Goal: Task Accomplishment & Management: Manage account settings

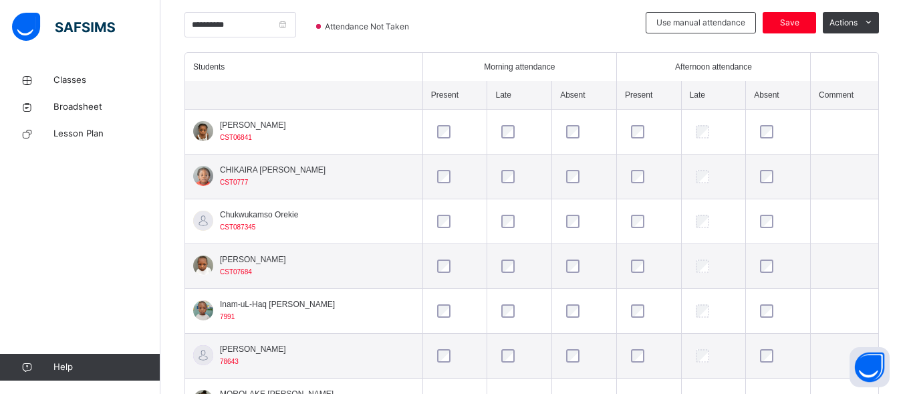
scroll to position [127, 0]
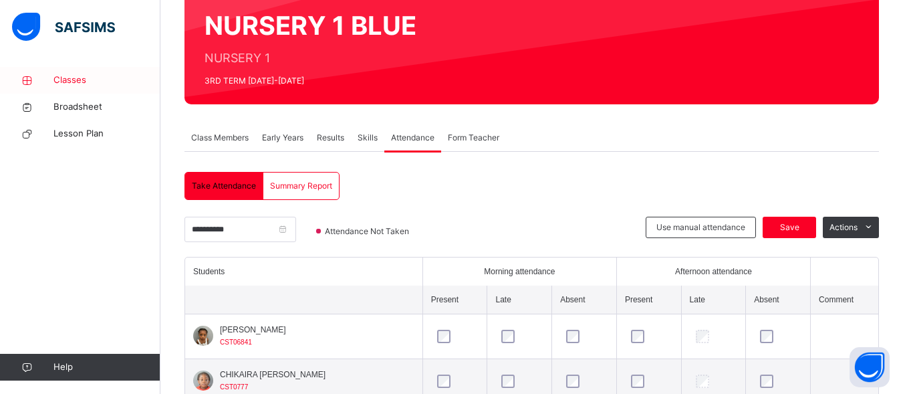
click at [78, 73] on span "Classes" at bounding box center [106, 79] width 107 height 13
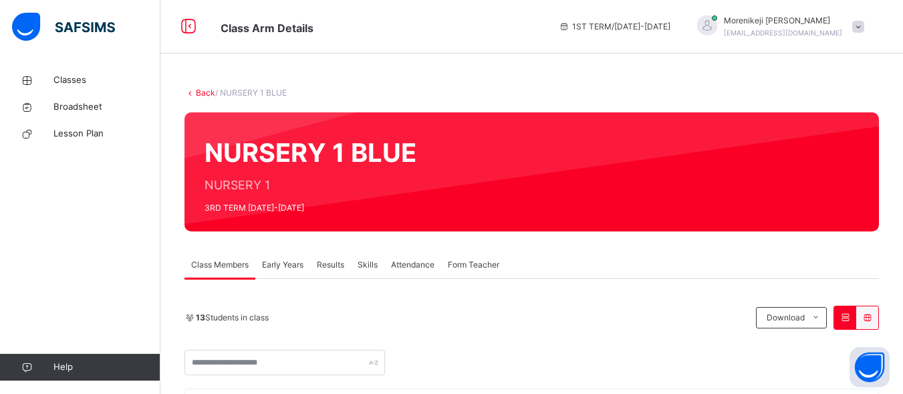
drag, startPoint x: 0, startPoint y: 0, endPoint x: 867, endPoint y: 26, distance: 867.0
click at [864, 26] on span at bounding box center [858, 27] width 12 height 12
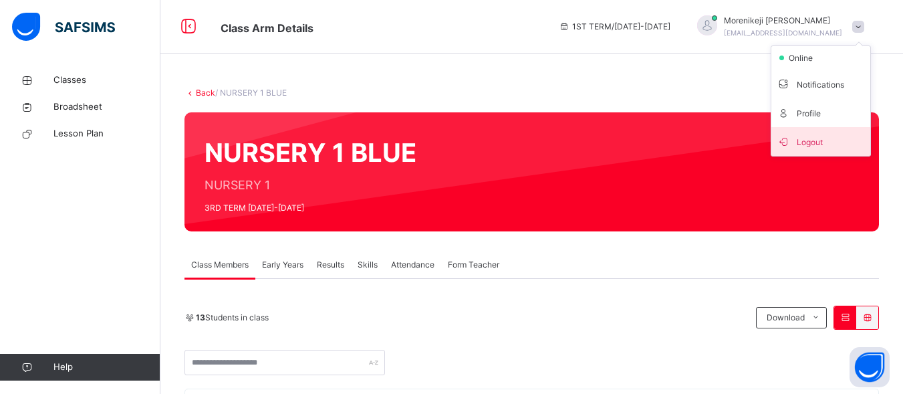
click at [820, 138] on span "Logout" at bounding box center [820, 141] width 88 height 18
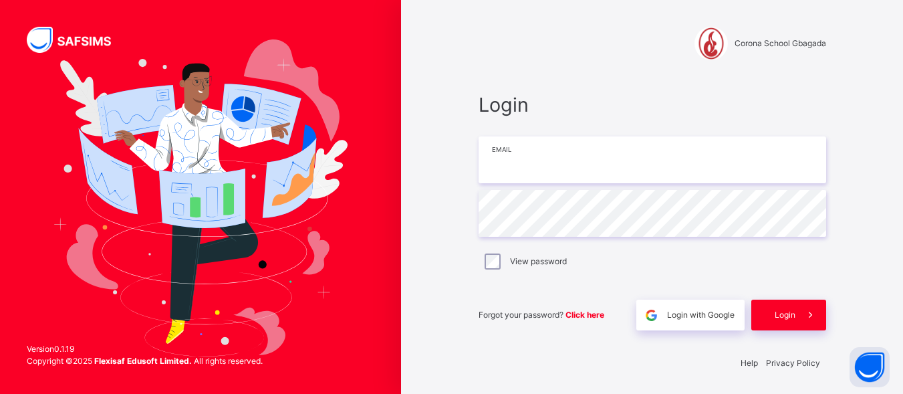
type input "**********"
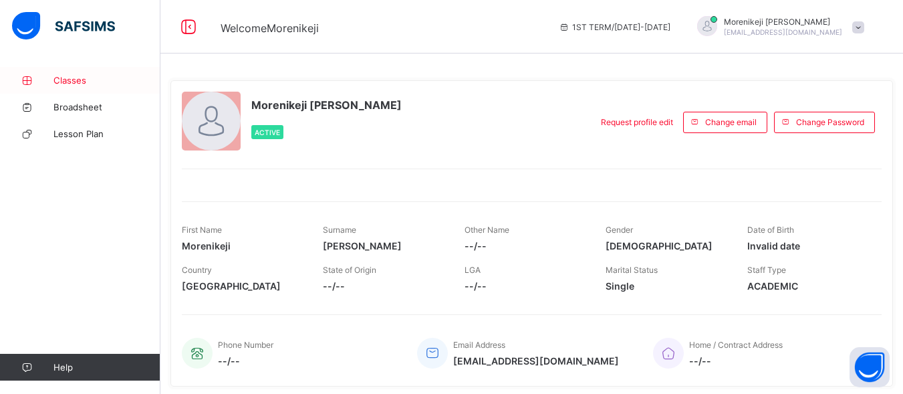
click at [77, 82] on span "Classes" at bounding box center [106, 80] width 107 height 11
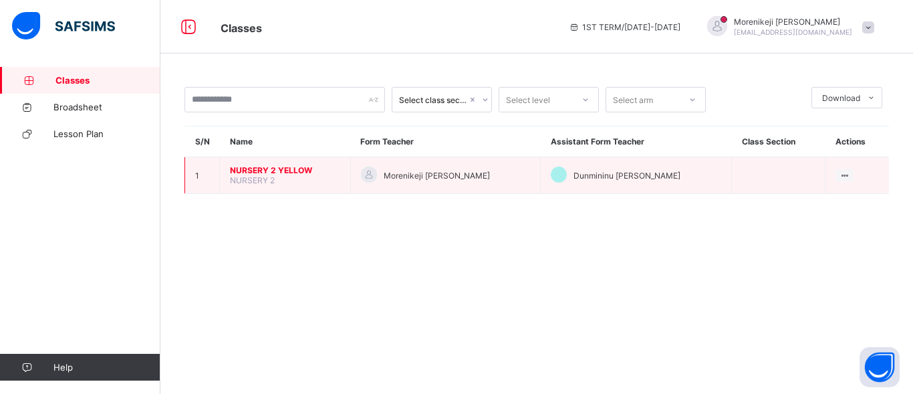
click at [253, 170] on span "NURSERY 2 YELLOW" at bounding box center [285, 170] width 110 height 10
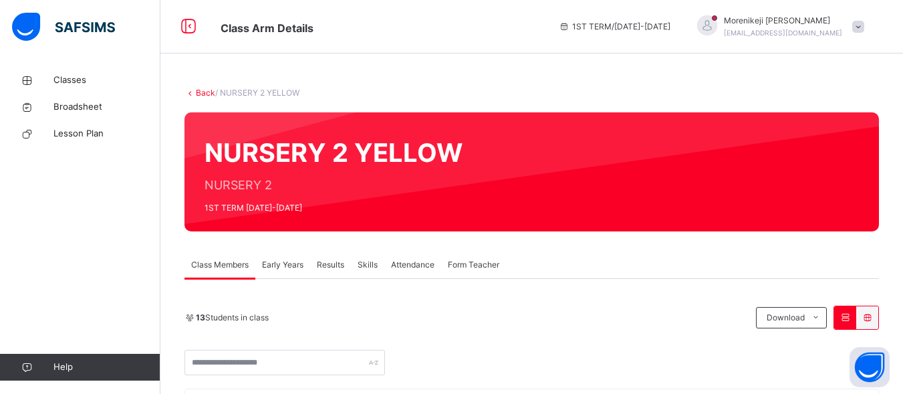
click at [415, 265] on span "Attendance" at bounding box center [412, 265] width 43 height 12
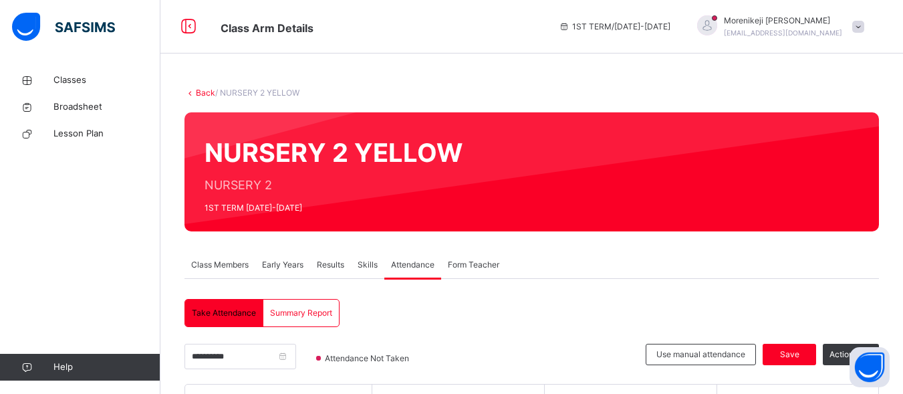
click at [864, 25] on span at bounding box center [858, 27] width 12 height 12
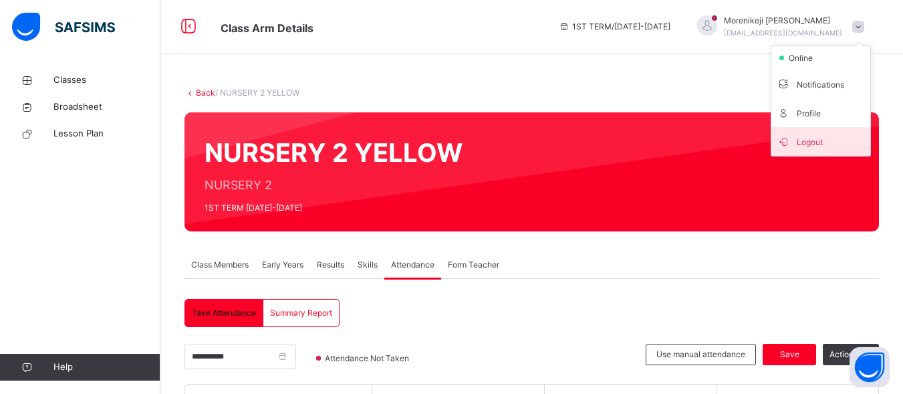
click at [816, 145] on span "Logout" at bounding box center [820, 141] width 88 height 18
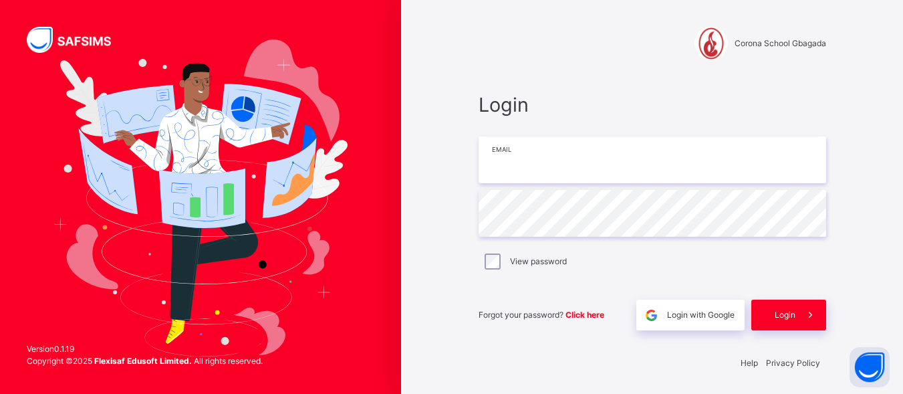
type input "**********"
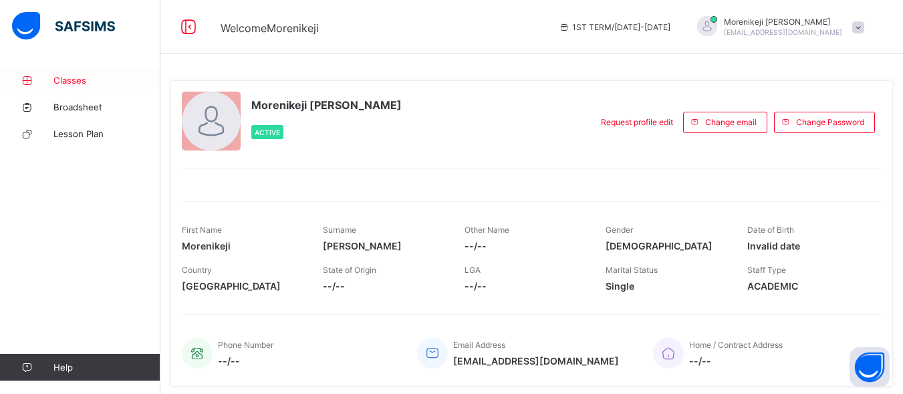
click at [63, 79] on span "Classes" at bounding box center [106, 80] width 107 height 11
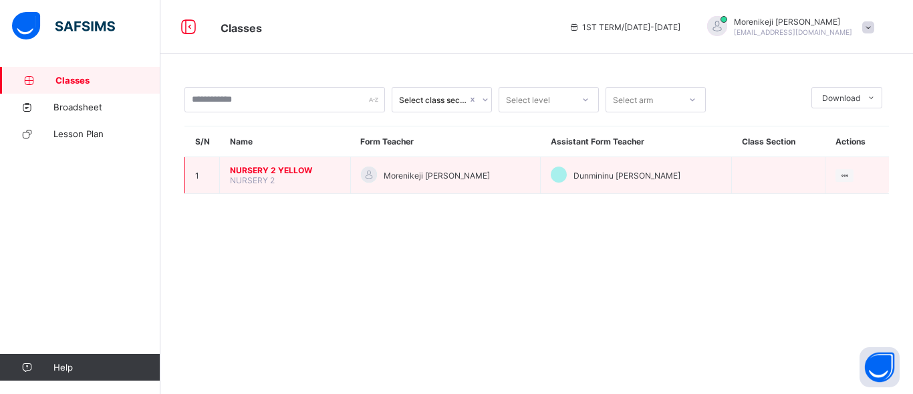
click at [283, 172] on span "NURSERY 2 YELLOW" at bounding box center [285, 170] width 110 height 10
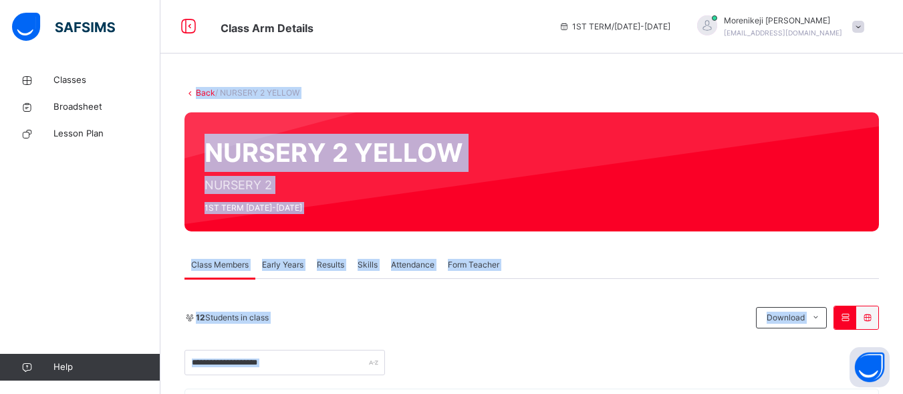
click at [584, 273] on div "Class Members Early Years Results Skills Attendance Form Teacher" at bounding box center [531, 264] width 694 height 27
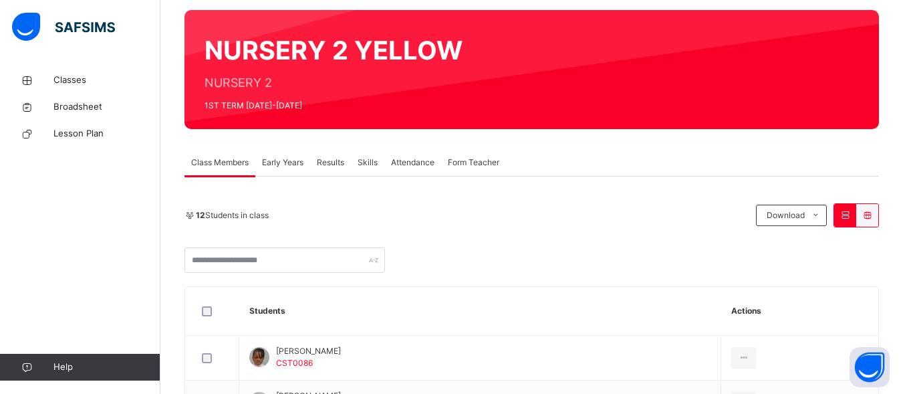
scroll to position [110, 0]
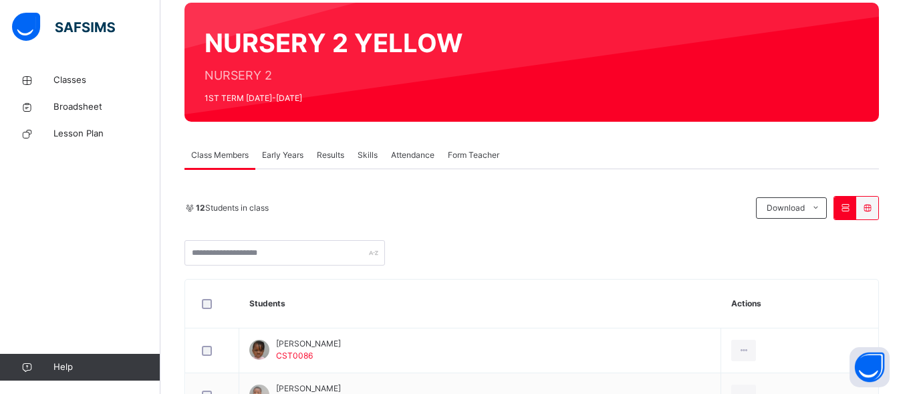
click at [417, 154] on span "Attendance" at bounding box center [412, 155] width 43 height 12
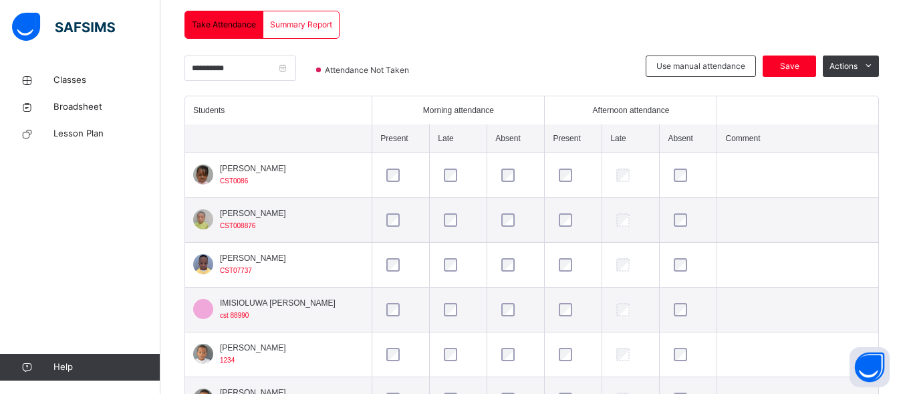
scroll to position [279, 0]
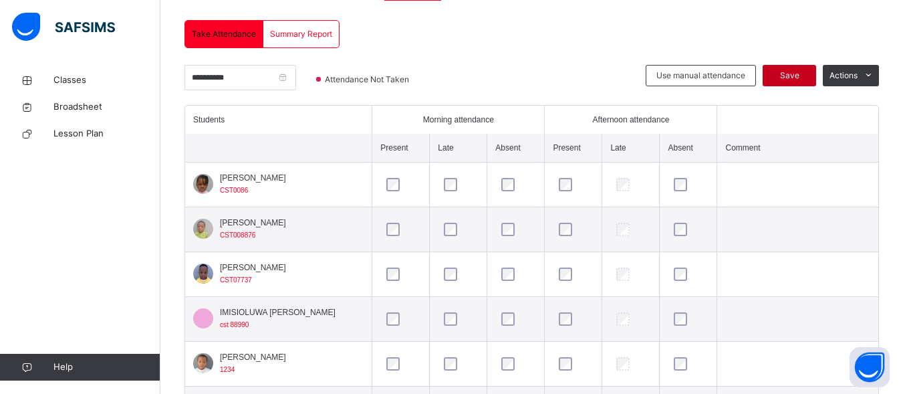
click at [795, 71] on span "Save" at bounding box center [788, 75] width 33 height 12
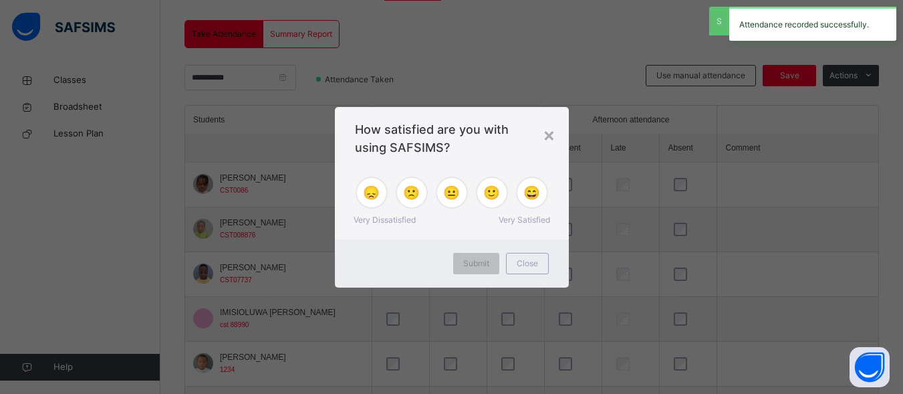
click at [543, 132] on div "×" at bounding box center [549, 134] width 13 height 28
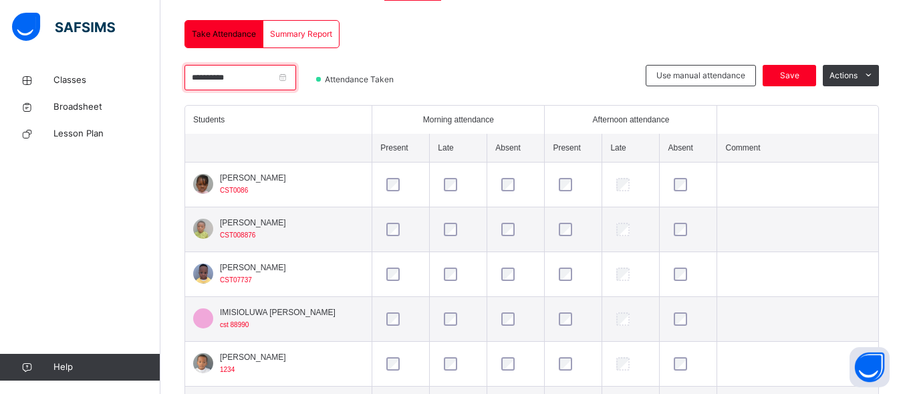
click at [195, 75] on input "**********" at bounding box center [240, 77] width 112 height 25
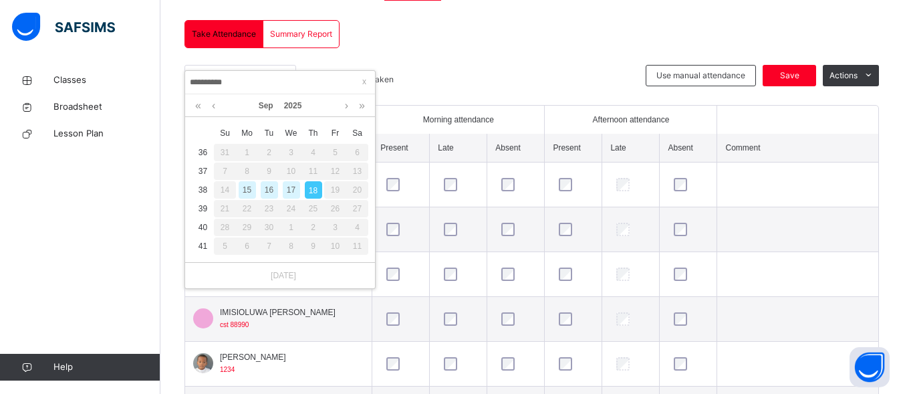
click at [295, 192] on div "17" at bounding box center [291, 189] width 17 height 17
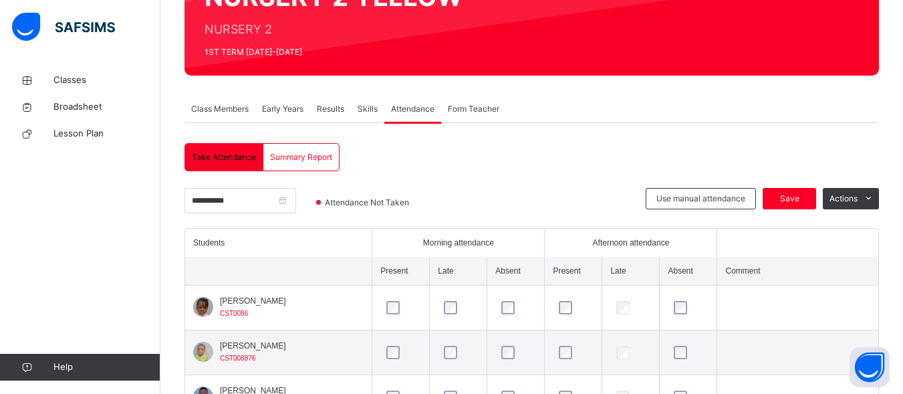
scroll to position [134, 0]
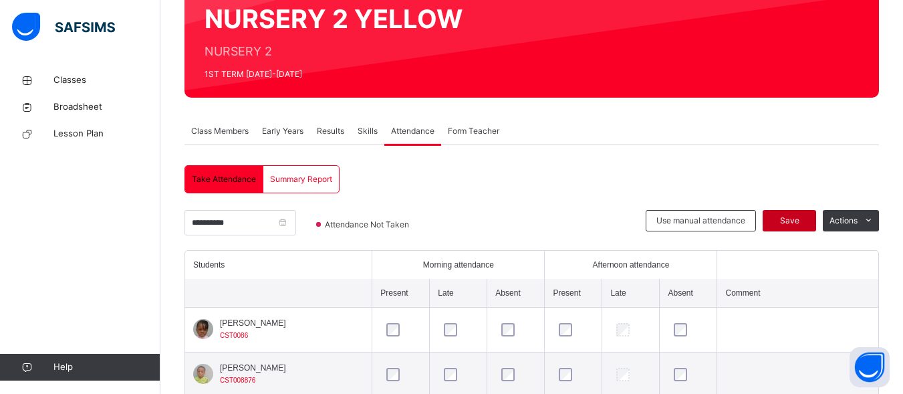
click at [794, 219] on span "Save" at bounding box center [788, 220] width 33 height 12
click at [196, 224] on input "**********" at bounding box center [240, 222] width 112 height 25
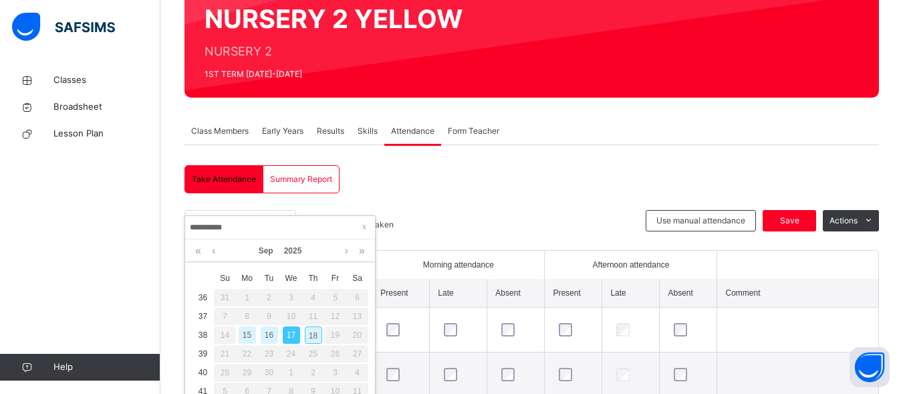
click at [270, 335] on div "16" at bounding box center [269, 334] width 17 height 17
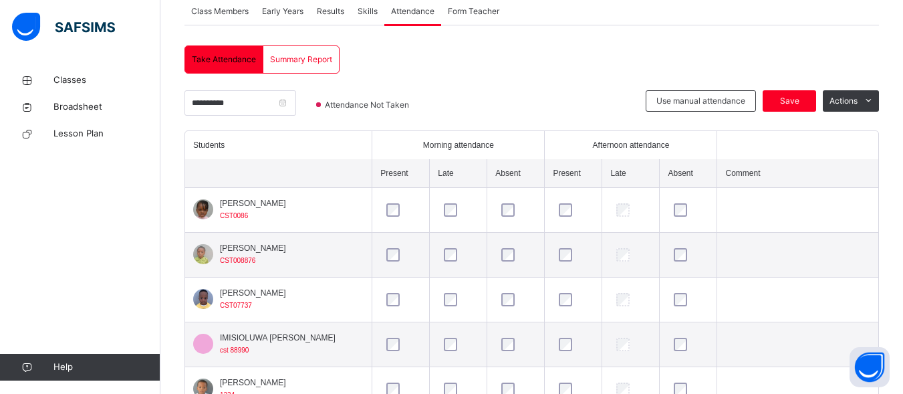
scroll to position [249, 0]
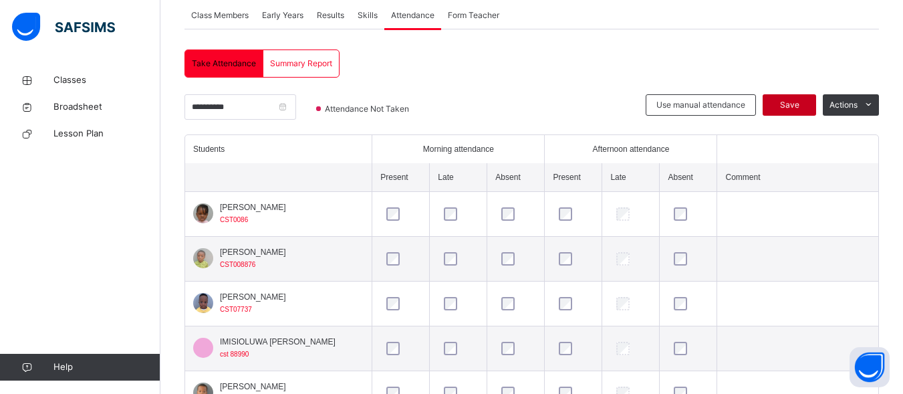
click at [798, 105] on span "Save" at bounding box center [788, 105] width 33 height 12
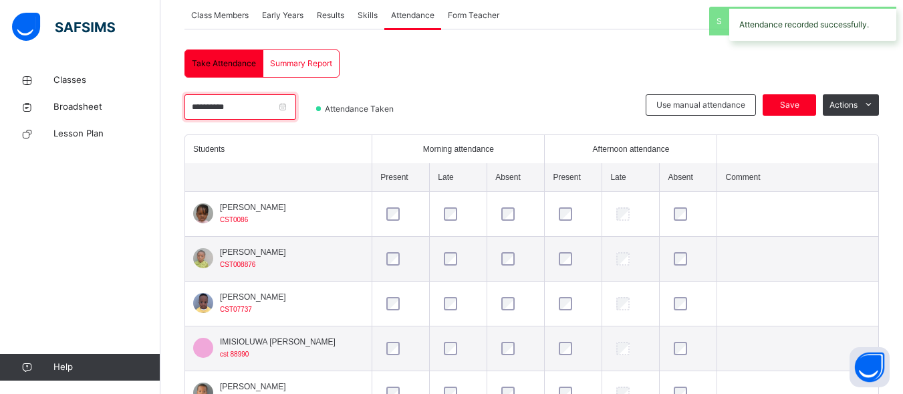
click at [200, 104] on input "**********" at bounding box center [240, 106] width 112 height 25
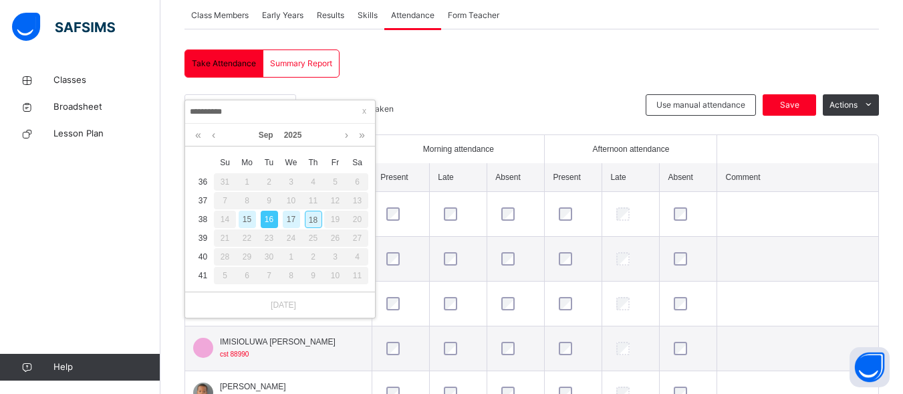
click at [247, 220] on div "15" at bounding box center [247, 218] width 17 height 17
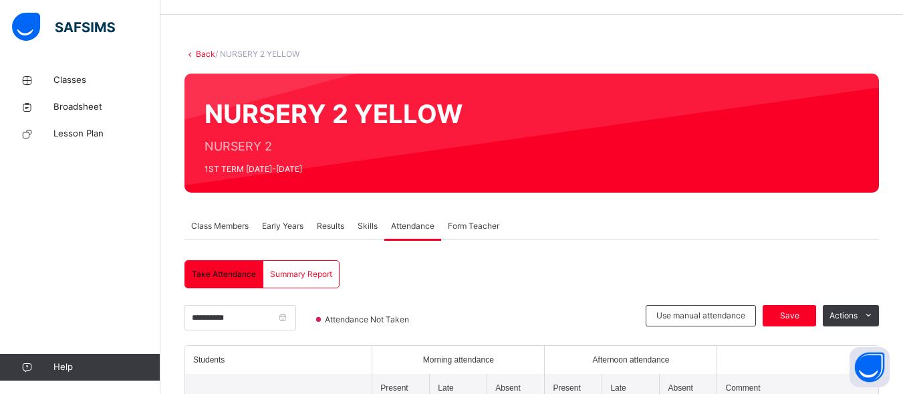
scroll to position [15, 0]
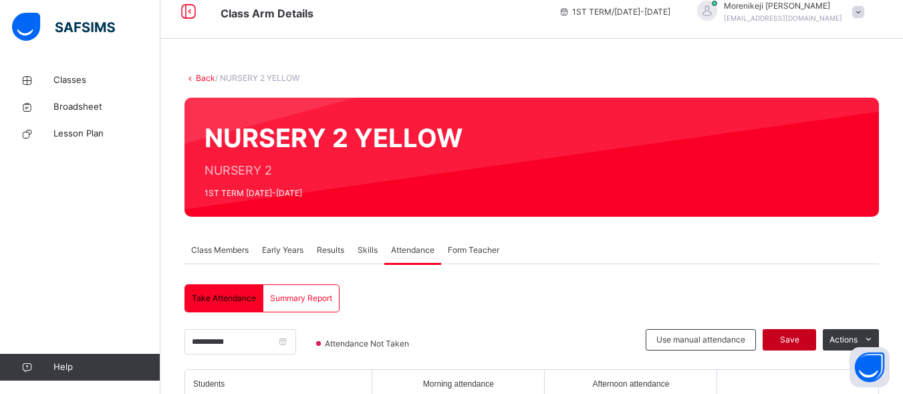
click at [795, 338] on span "Save" at bounding box center [788, 339] width 33 height 12
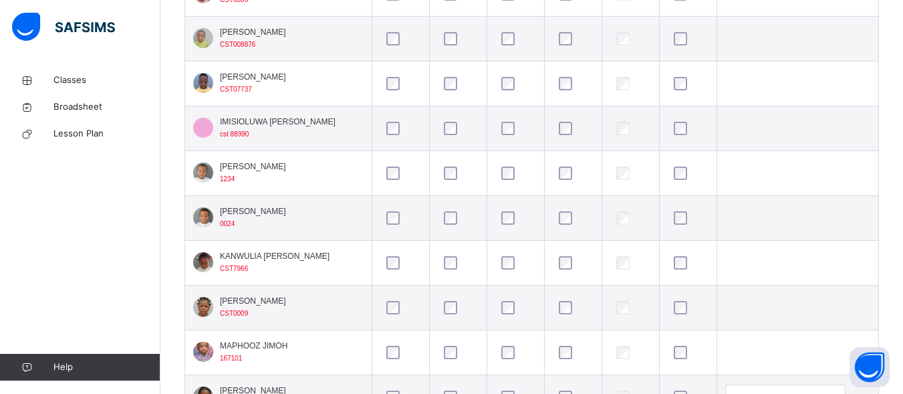
scroll to position [454, 0]
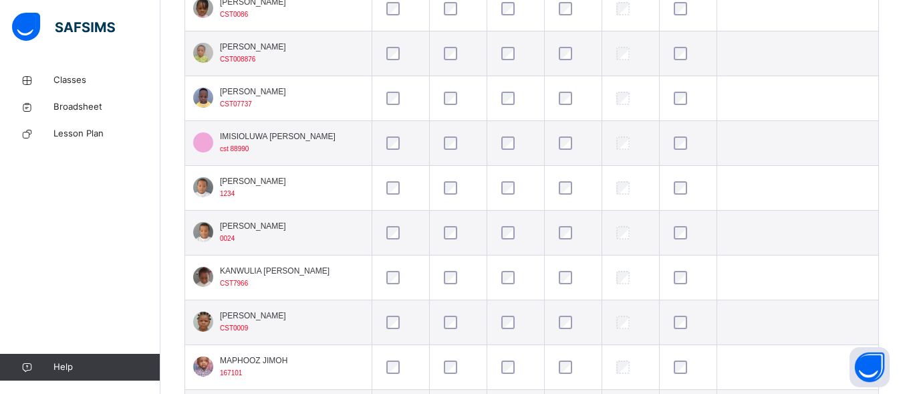
click at [899, 267] on div "Back / NURSERY 2 YELLOW NURSERY 2 YELLOW NURSERY 2 1ST TERM 2025-2026 Class Mem…" at bounding box center [531, 86] width 742 height 948
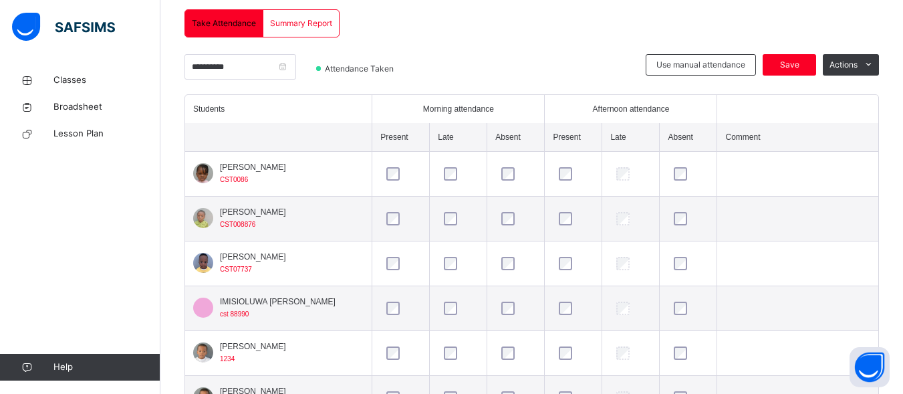
scroll to position [284, 0]
